Goal: Information Seeking & Learning: Learn about a topic

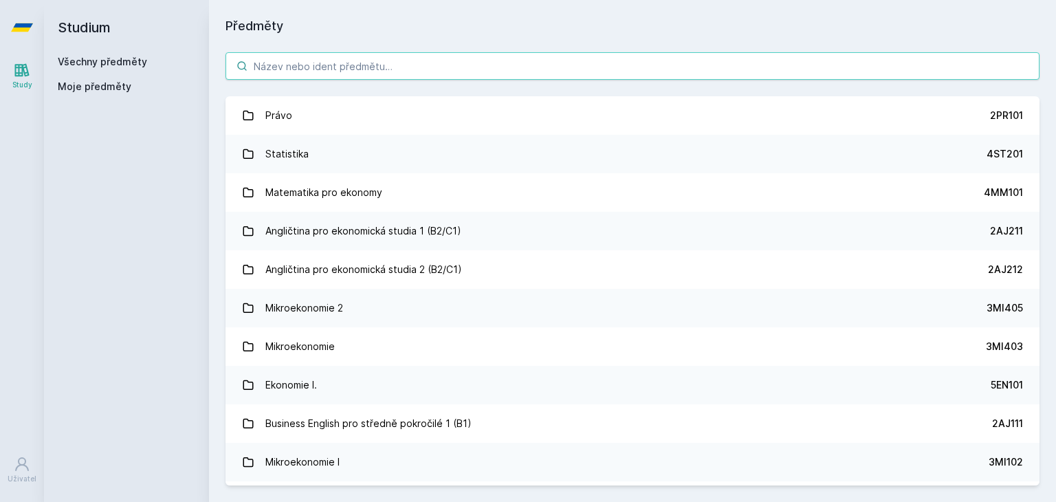
click at [462, 61] on input "search" at bounding box center [632, 65] width 814 height 27
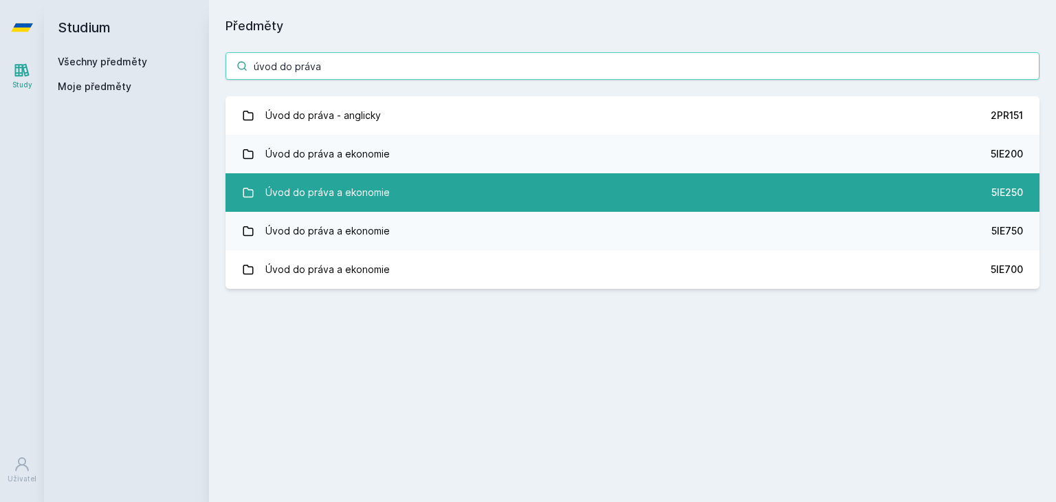
type input "úvod do práva"
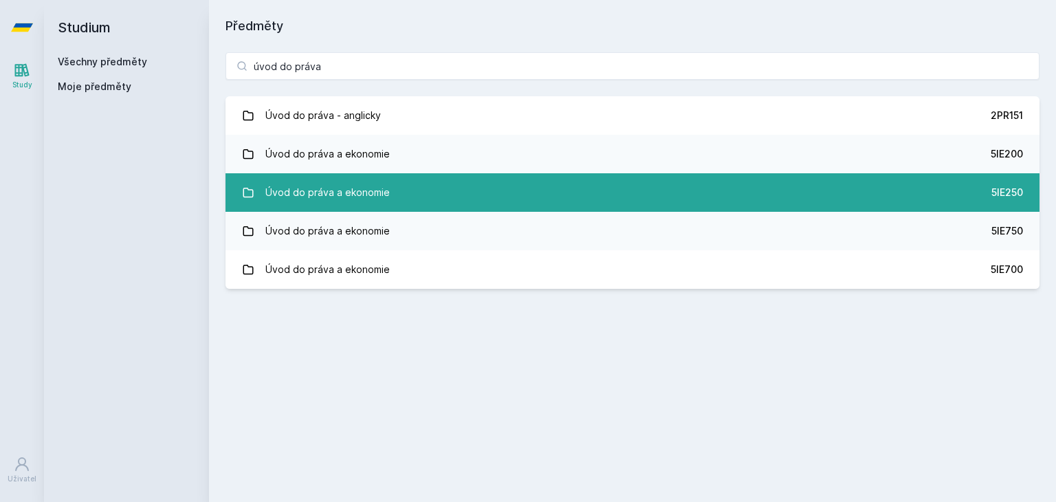
click at [615, 197] on link "Úvod do práva a ekonomie 5IE250" at bounding box center [632, 192] width 814 height 38
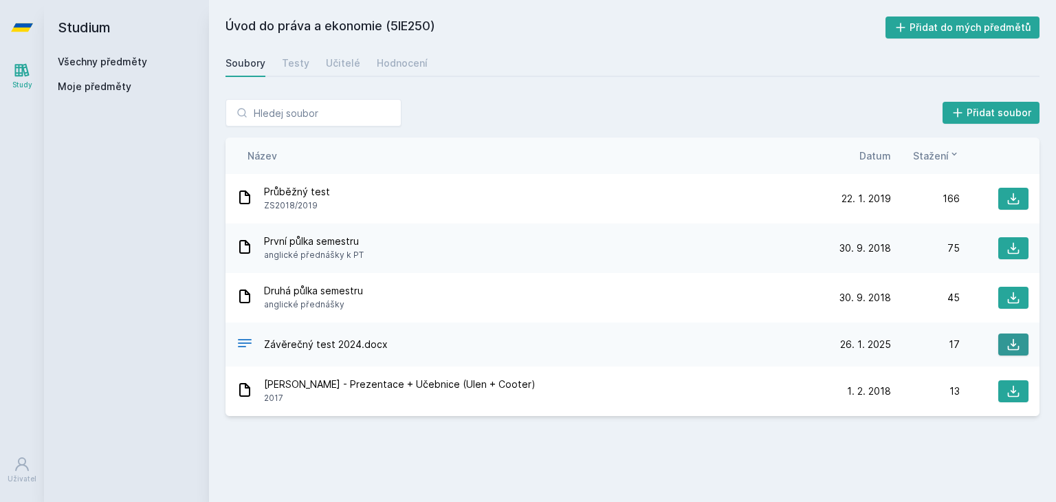
click at [1008, 349] on icon at bounding box center [1014, 345] width 12 height 12
click at [1019, 234] on div "První půlka semestru anglické přednášky k PT [DATE] [DATE] 75" at bounding box center [632, 247] width 814 height 49
click at [1017, 244] on icon at bounding box center [1013, 248] width 14 height 14
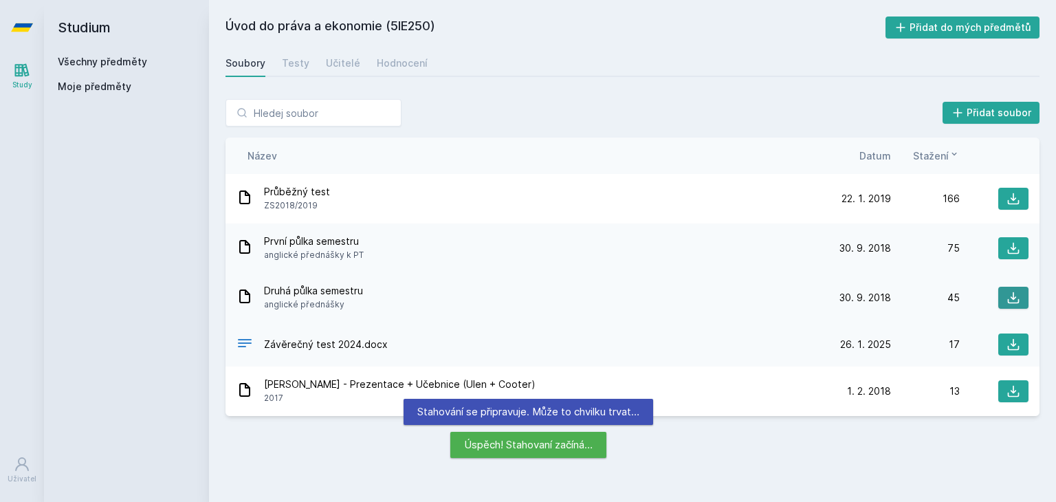
click at [1008, 302] on icon at bounding box center [1014, 298] width 12 height 12
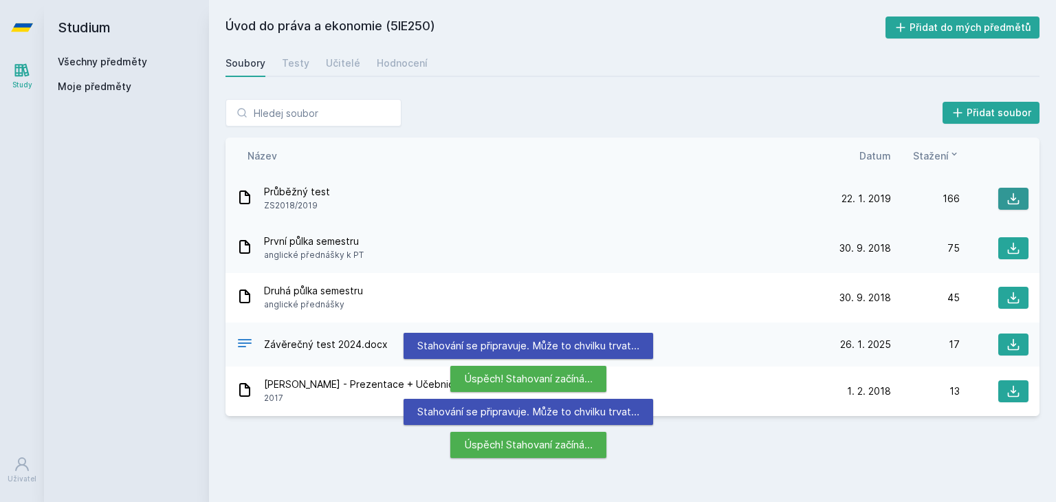
click at [1014, 195] on icon at bounding box center [1013, 199] width 14 height 14
